Goal: Navigation & Orientation: Find specific page/section

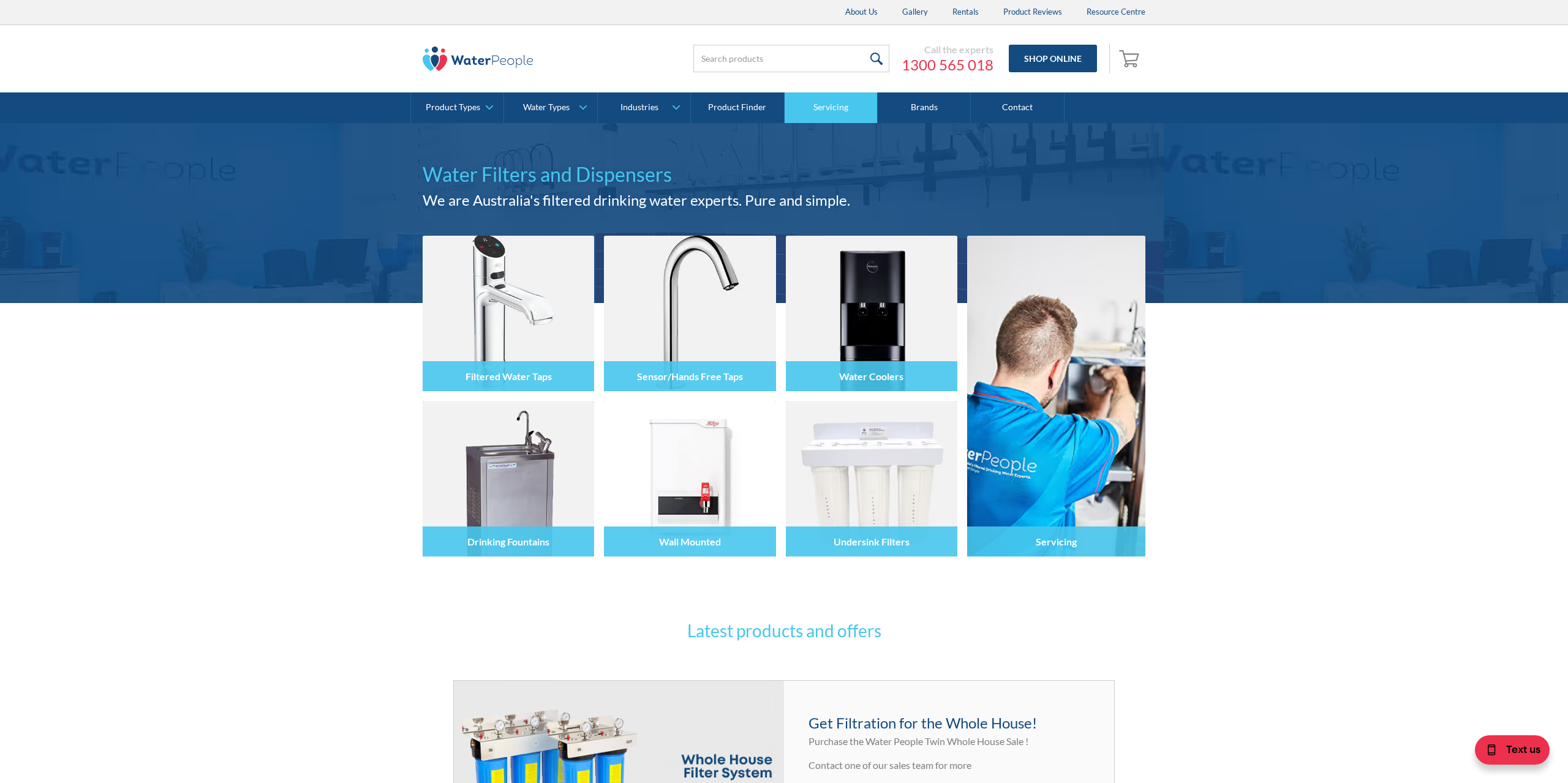
click at [843, 114] on link "Servicing" at bounding box center [831, 108] width 93 height 30
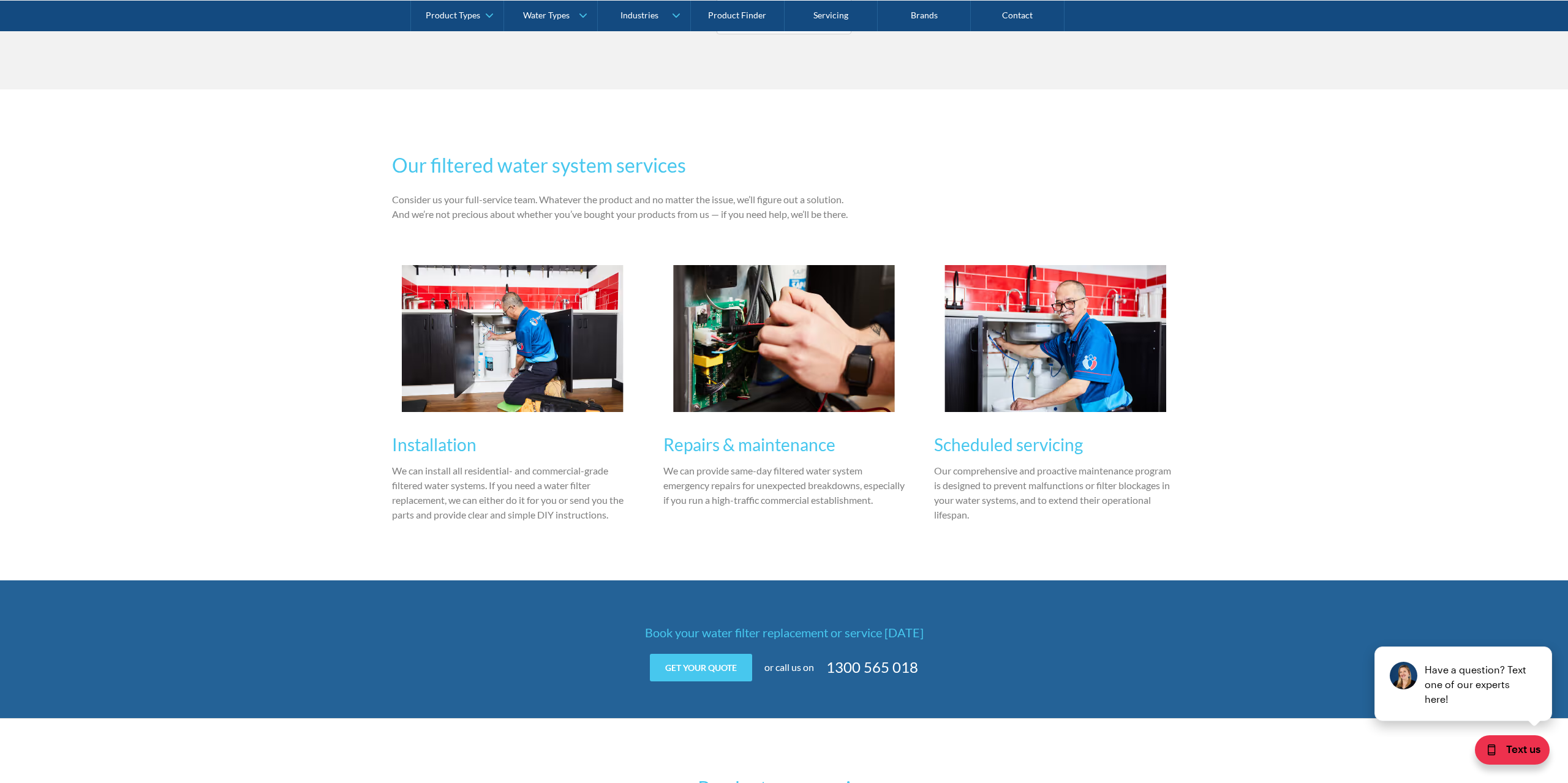
scroll to position [1311, 0]
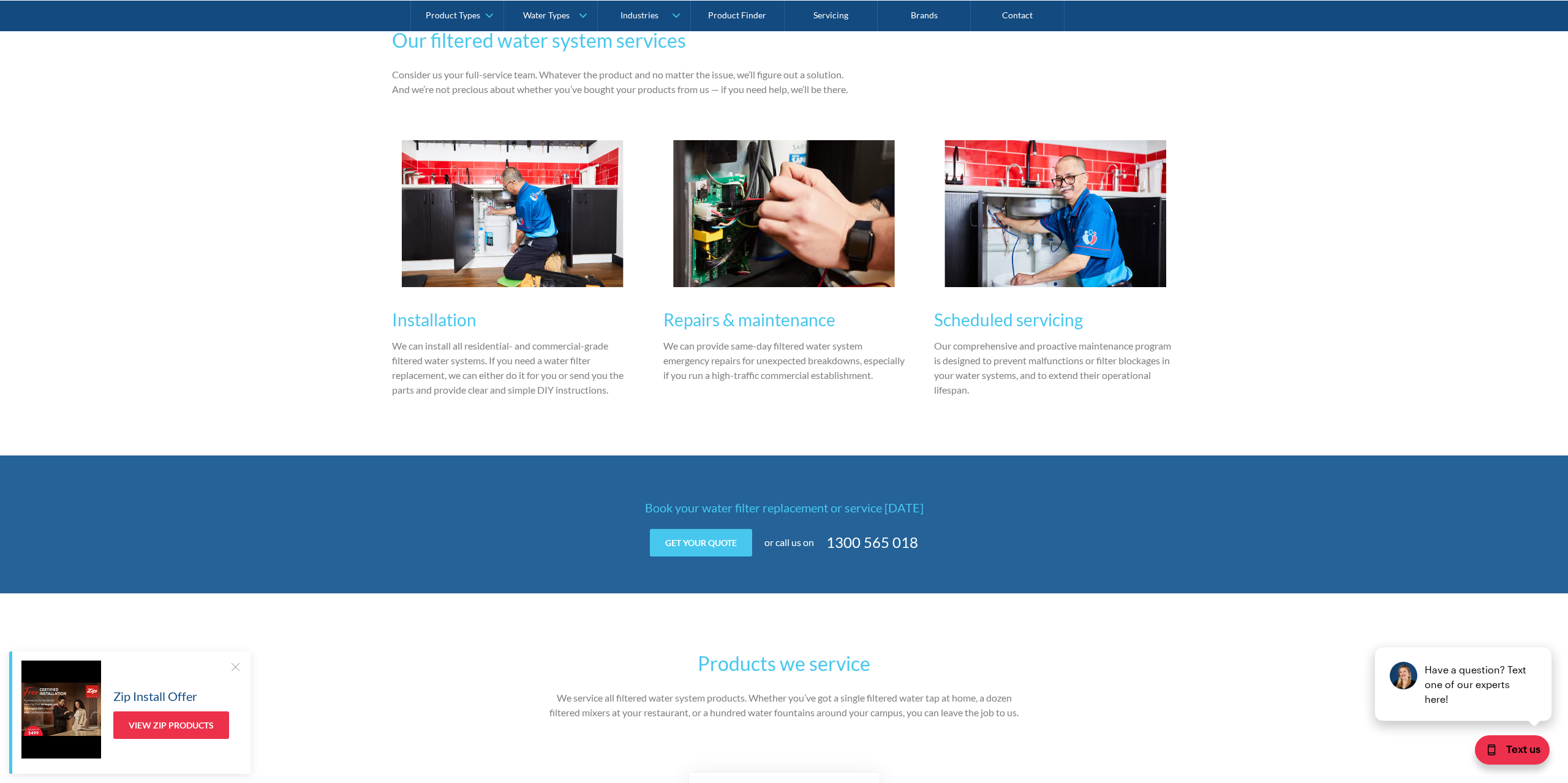
click at [234, 670] on div at bounding box center [235, 667] width 13 height 13
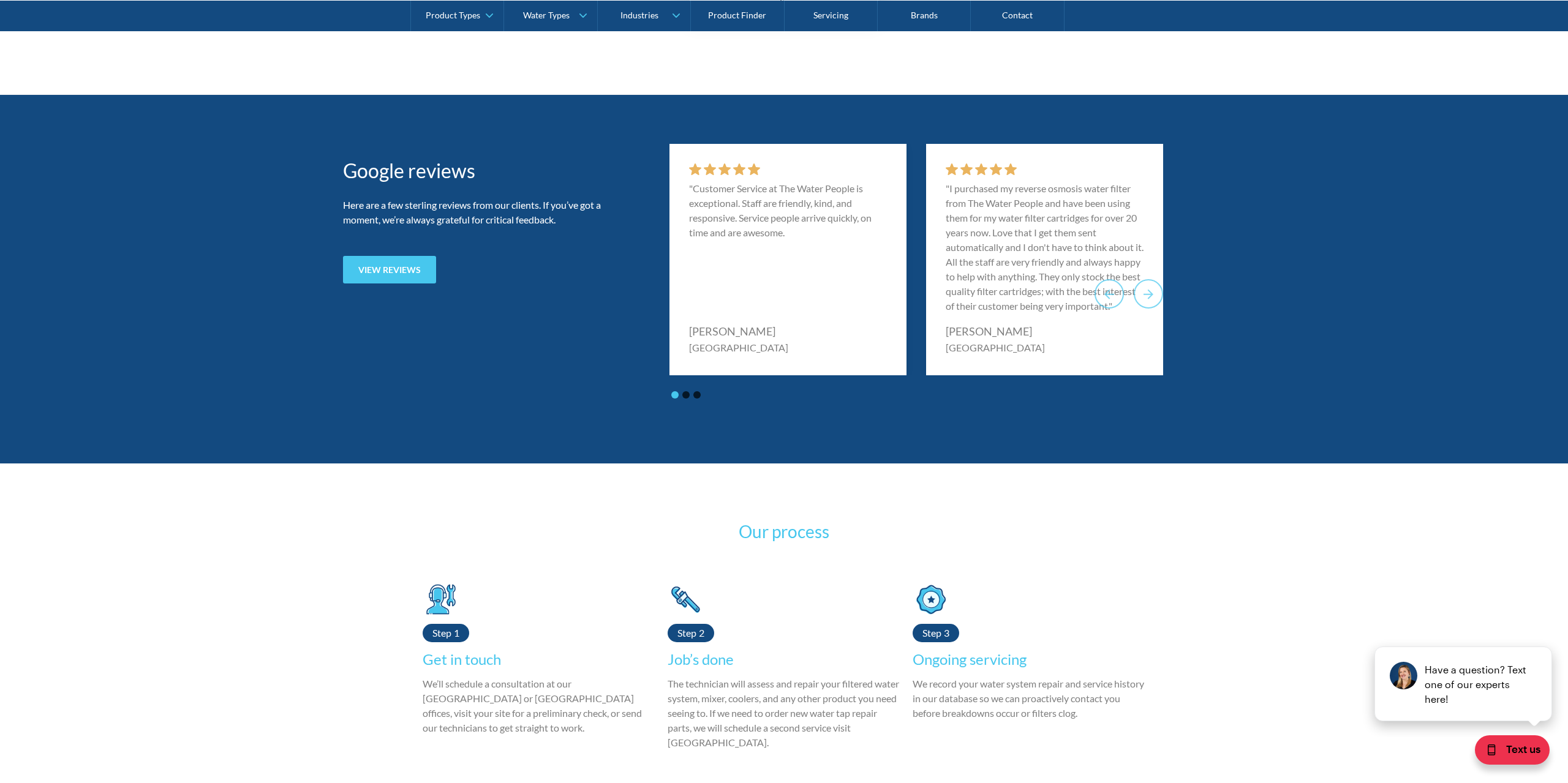
scroll to position [2373, 0]
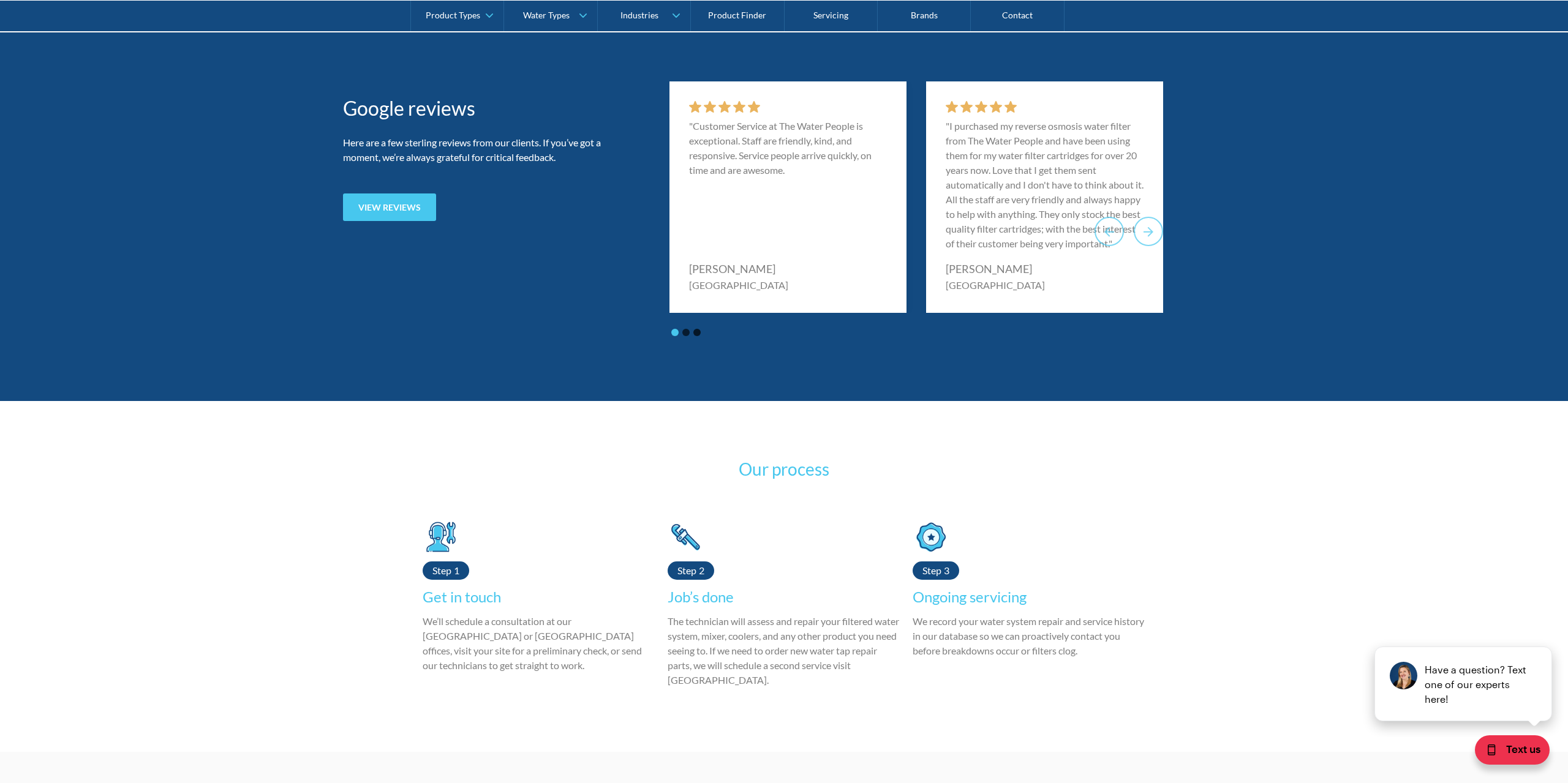
click at [686, 336] on button "Go to page 2" at bounding box center [685, 332] width 8 height 8
click at [698, 336] on button "Go to page 3" at bounding box center [696, 332] width 8 height 8
click at [685, 336] on button "Go to page 2" at bounding box center [685, 332] width 8 height 8
click at [675, 336] on button "Go to page 1" at bounding box center [674, 332] width 8 height 8
click at [684, 336] on button "Go to page 2" at bounding box center [685, 332] width 8 height 8
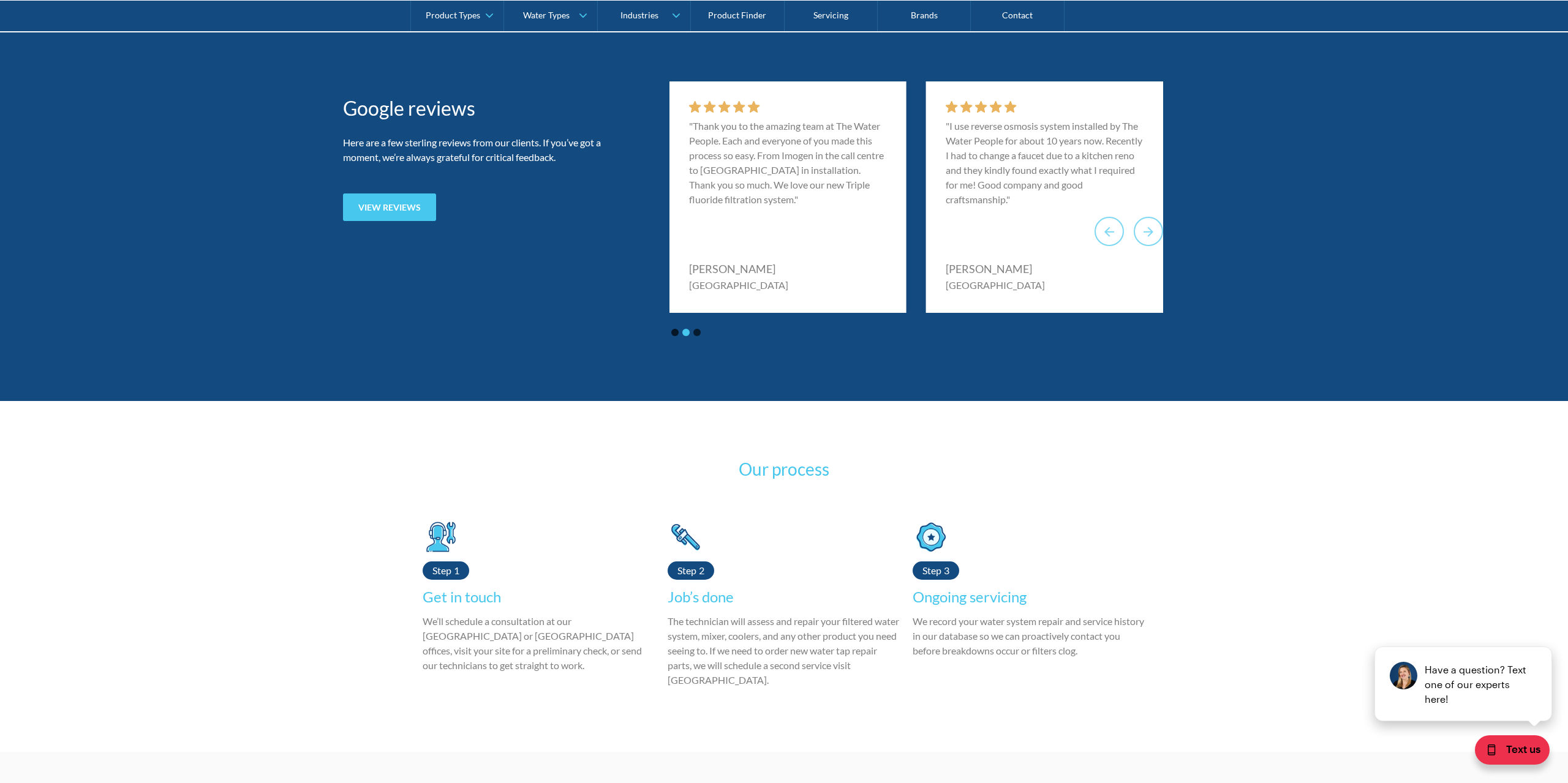
click at [696, 336] on button "Go to page 3" at bounding box center [696, 332] width 8 height 8
click at [687, 336] on button "Go to page 2" at bounding box center [685, 332] width 8 height 8
click at [677, 336] on button "Go to page 1" at bounding box center [674, 332] width 8 height 8
click at [686, 336] on button "Go to page 2" at bounding box center [685, 332] width 8 height 8
click at [695, 336] on button "Go to page 3" at bounding box center [696, 332] width 8 height 8
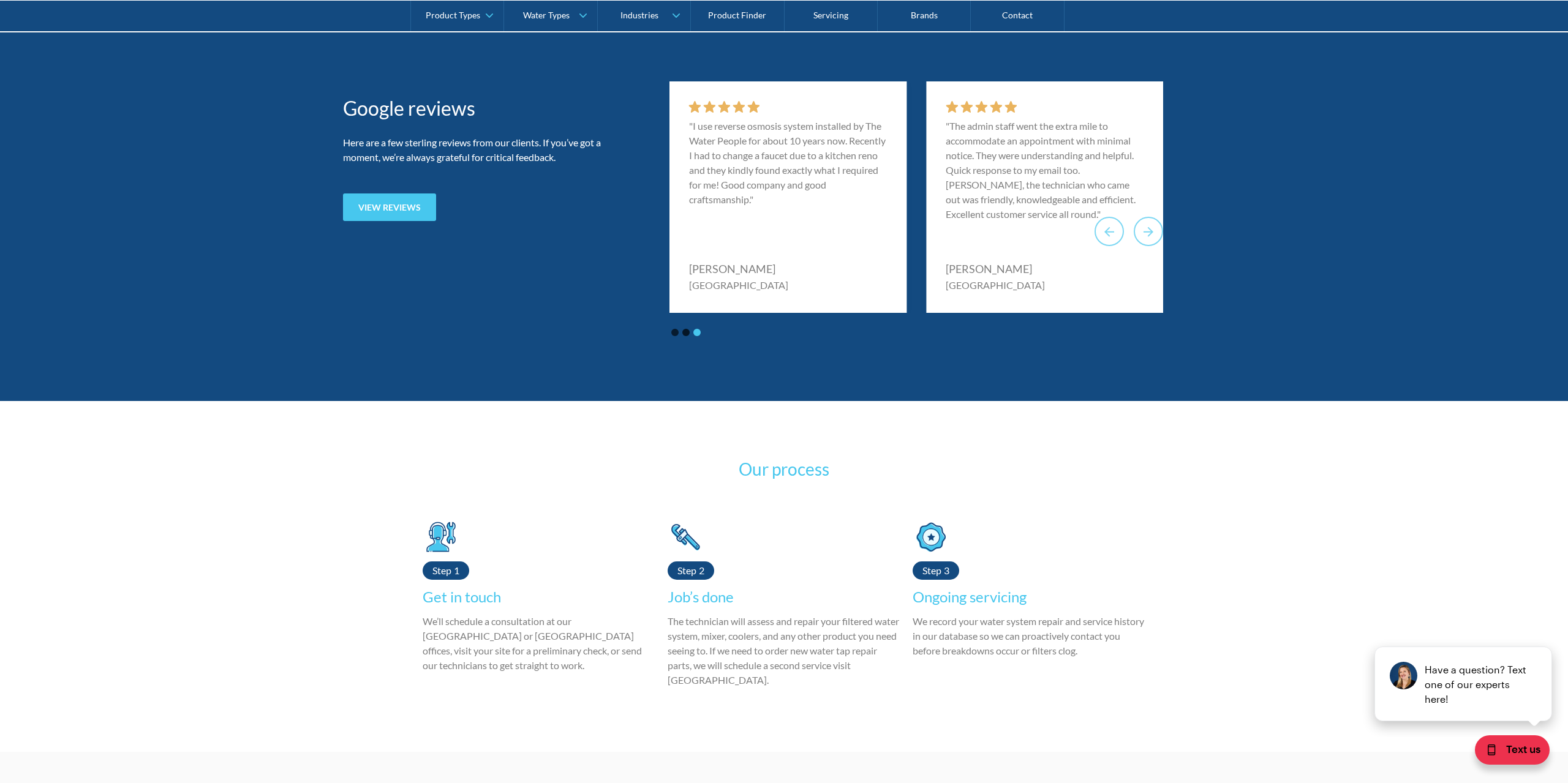
click at [675, 336] on button "Go to page 1" at bounding box center [674, 332] width 8 height 8
click at [685, 336] on button "Go to page 2" at bounding box center [685, 332] width 8 height 8
click at [695, 336] on button "Go to page 3" at bounding box center [696, 332] width 8 height 8
click at [687, 336] on button "Go to page 2" at bounding box center [685, 332] width 8 height 8
click at [677, 336] on button "Go to page 1" at bounding box center [674, 332] width 8 height 8
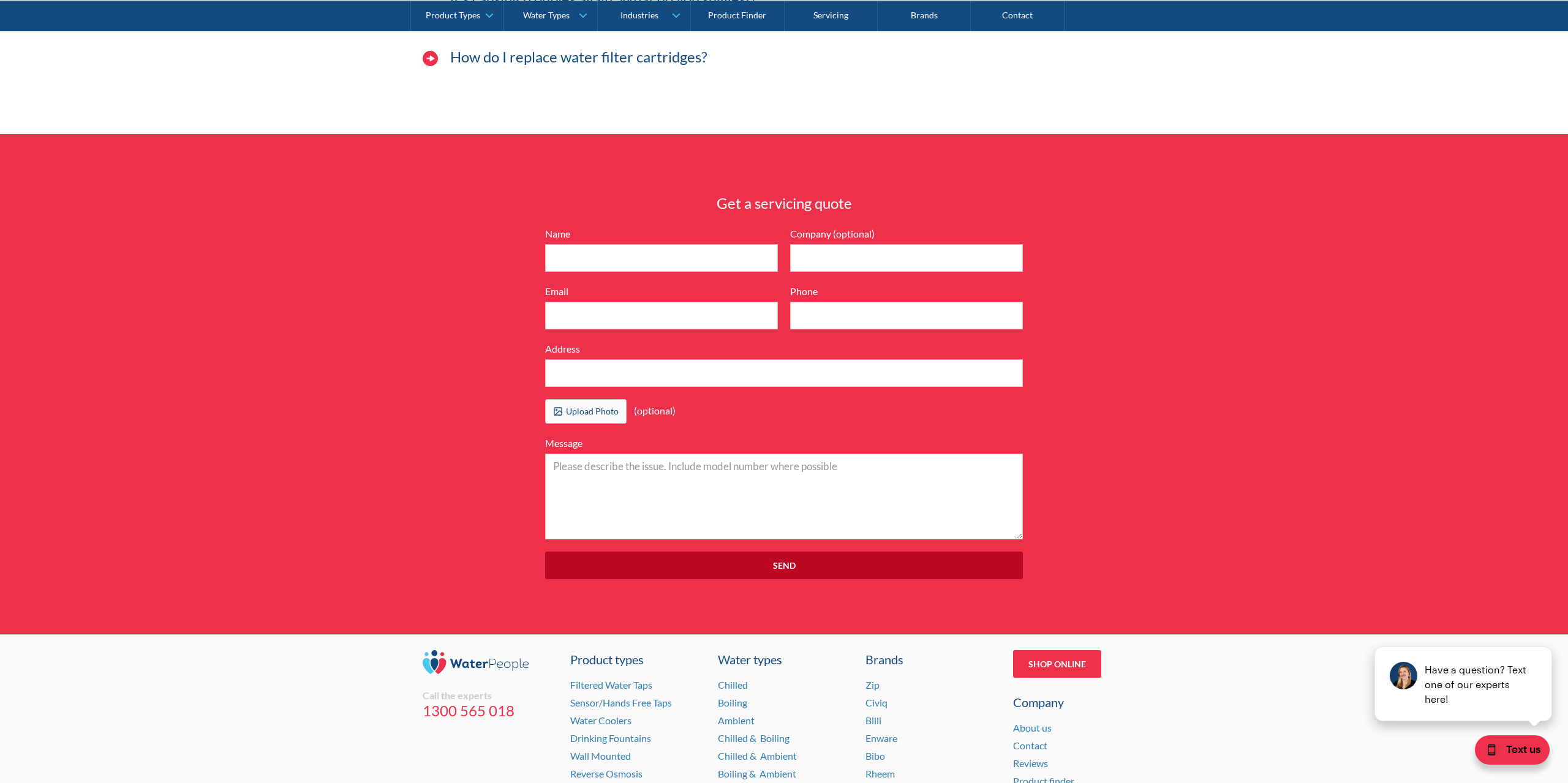
scroll to position [3623, 0]
